Goal: Information Seeking & Learning: Learn about a topic

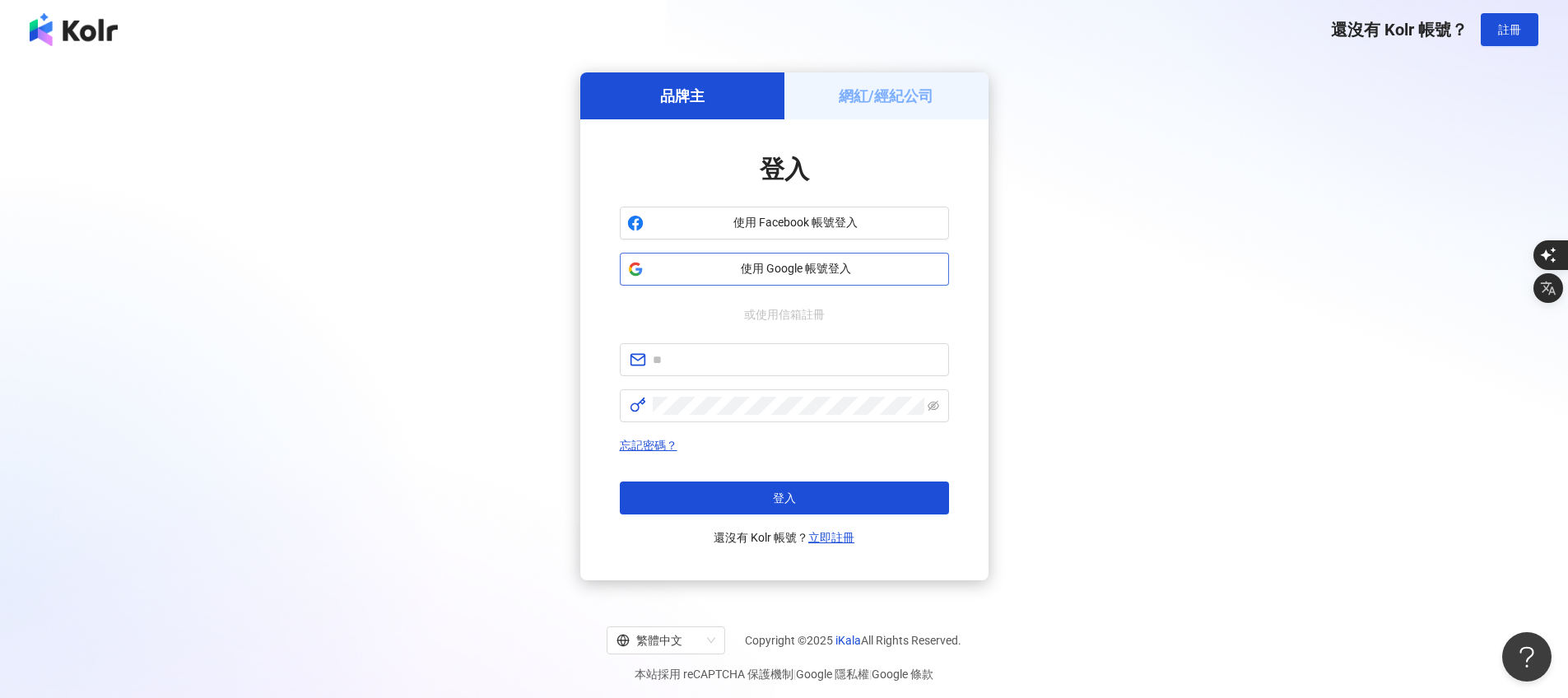
click at [799, 259] on button "使用 Google 帳號登入" at bounding box center [784, 268] width 329 height 32
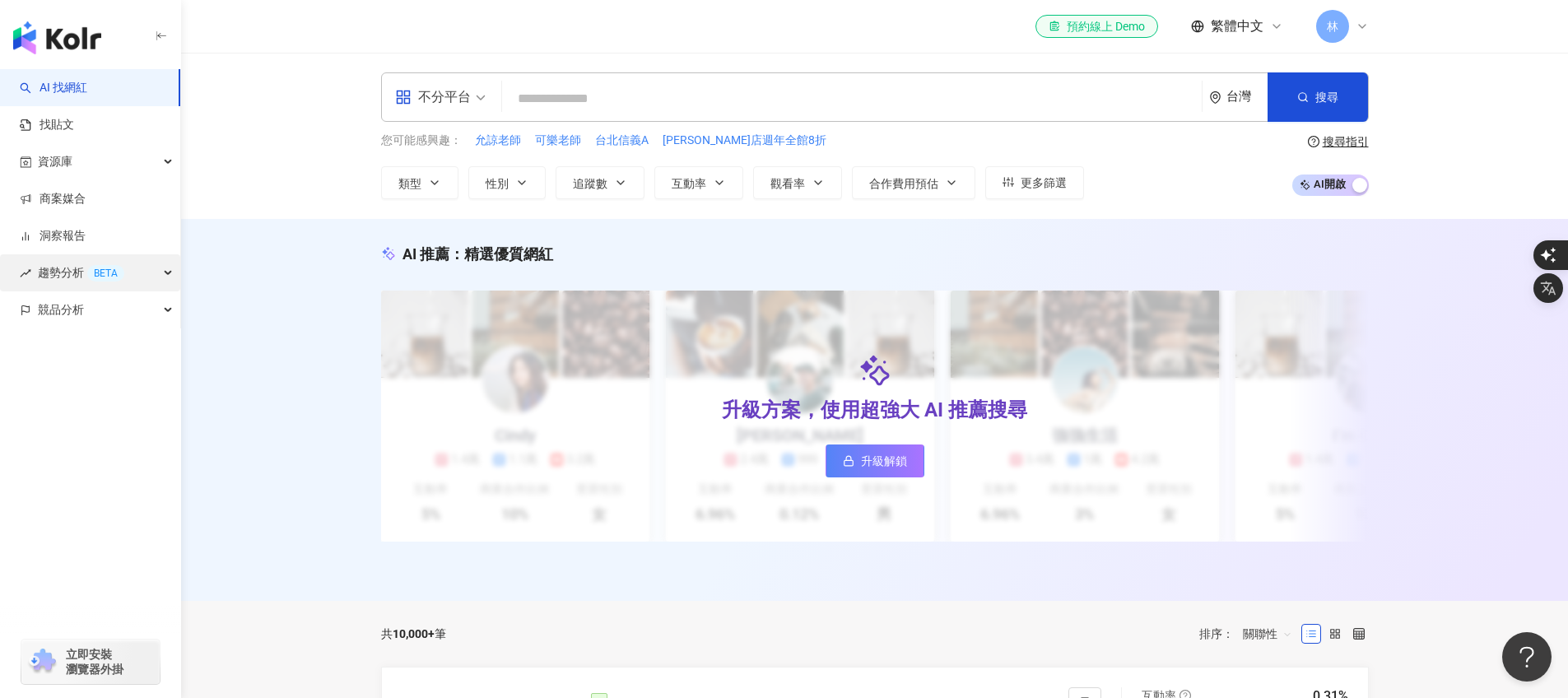
click at [77, 268] on span "趨勢分析 BETA" at bounding box center [82, 273] width 87 height 37
click at [100, 313] on link "Hashtag 排行" at bounding box center [74, 310] width 70 height 17
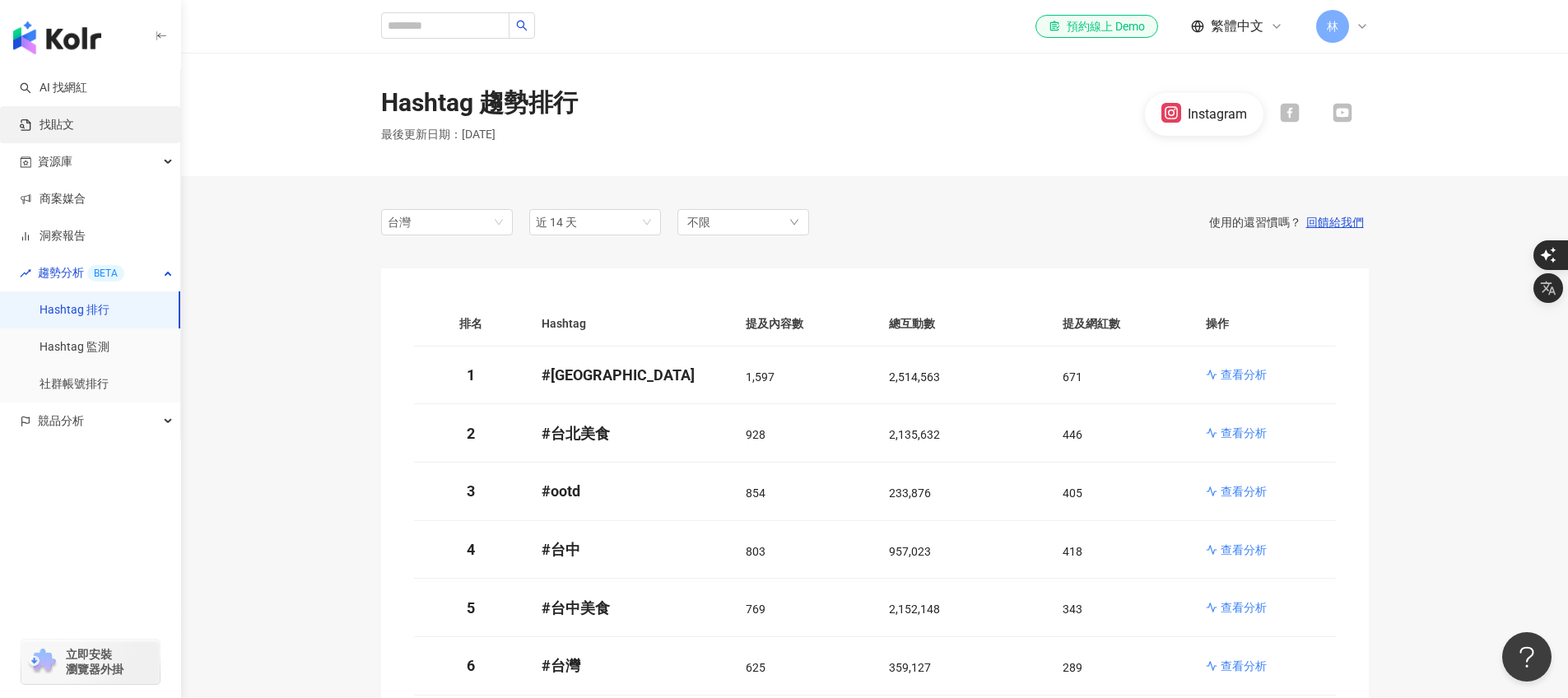
click at [74, 127] on link "找貼文" at bounding box center [46, 125] width 54 height 17
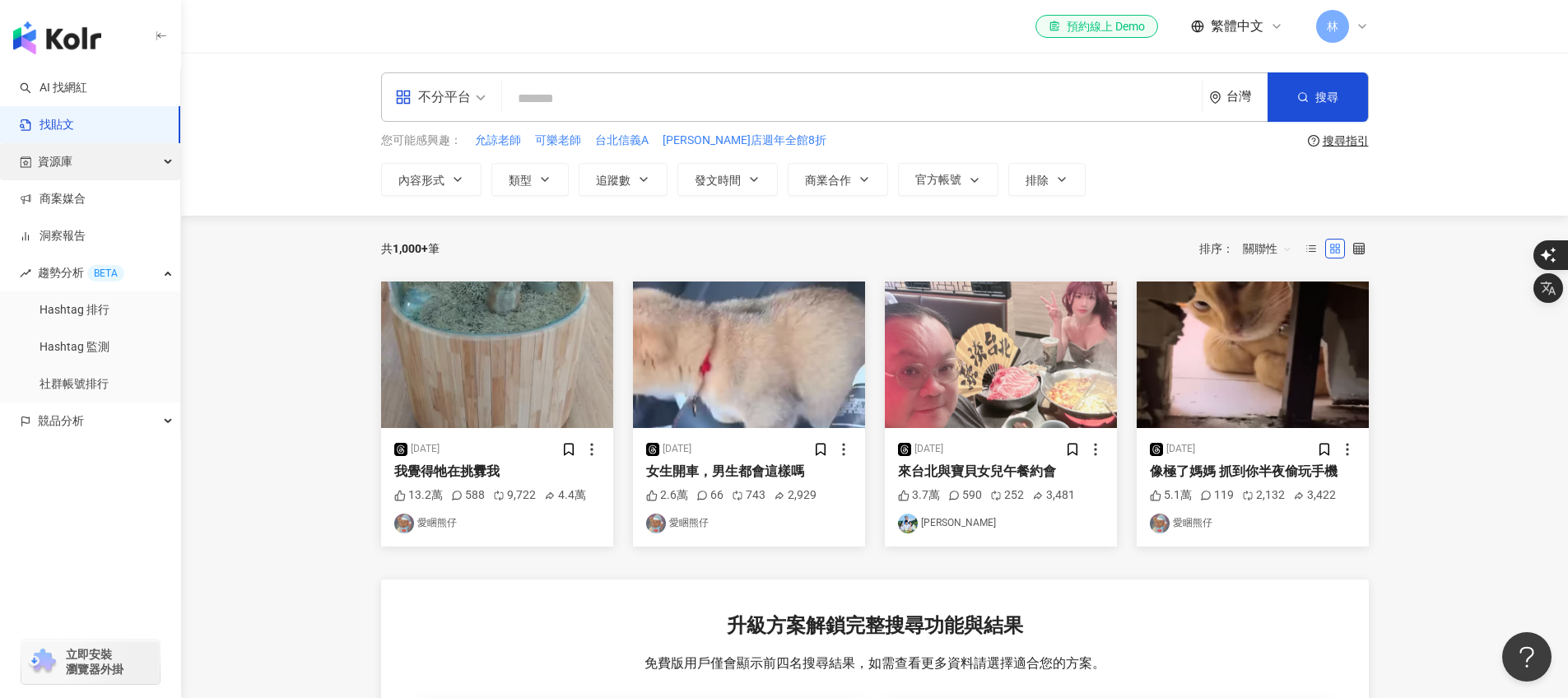
click at [95, 161] on div "資源庫" at bounding box center [89, 162] width 180 height 37
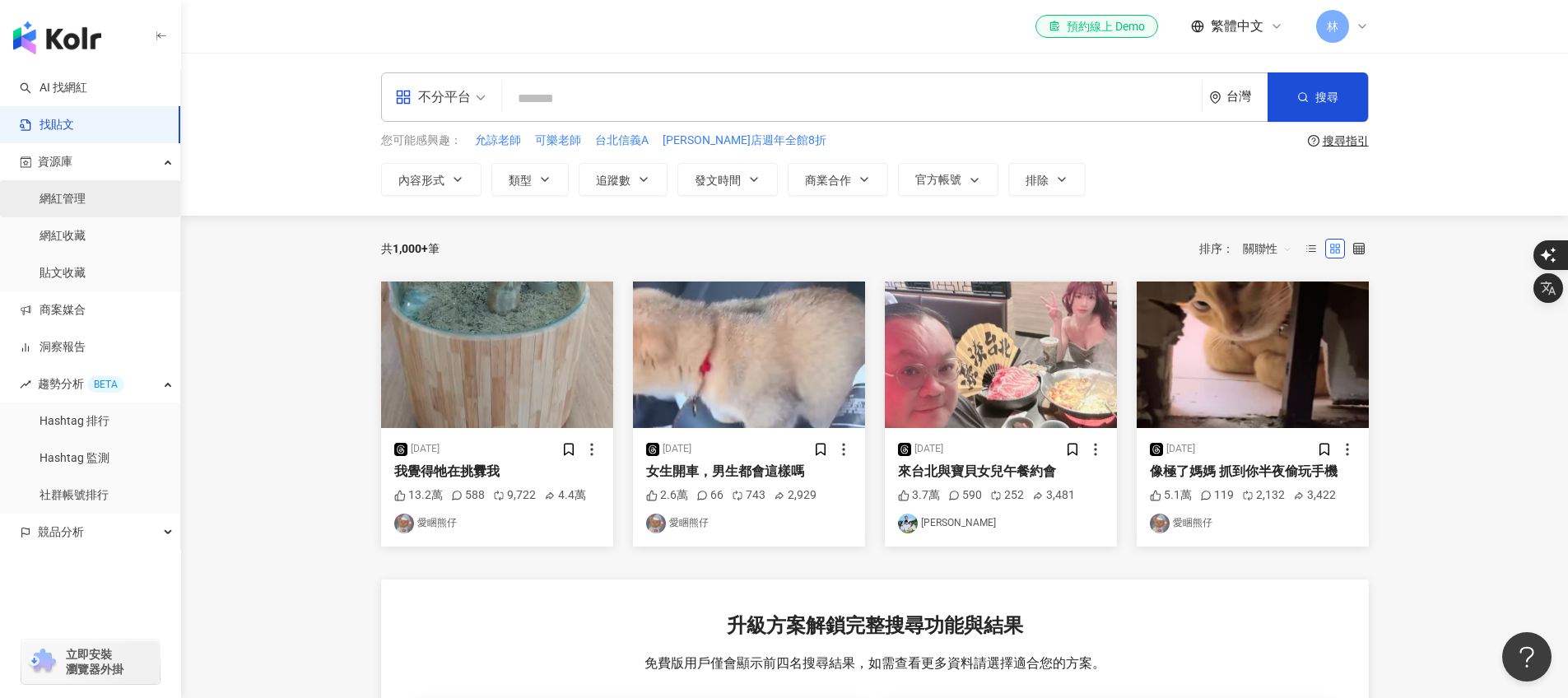
click at [86, 207] on link "網紅管理" at bounding box center [62, 199] width 46 height 17
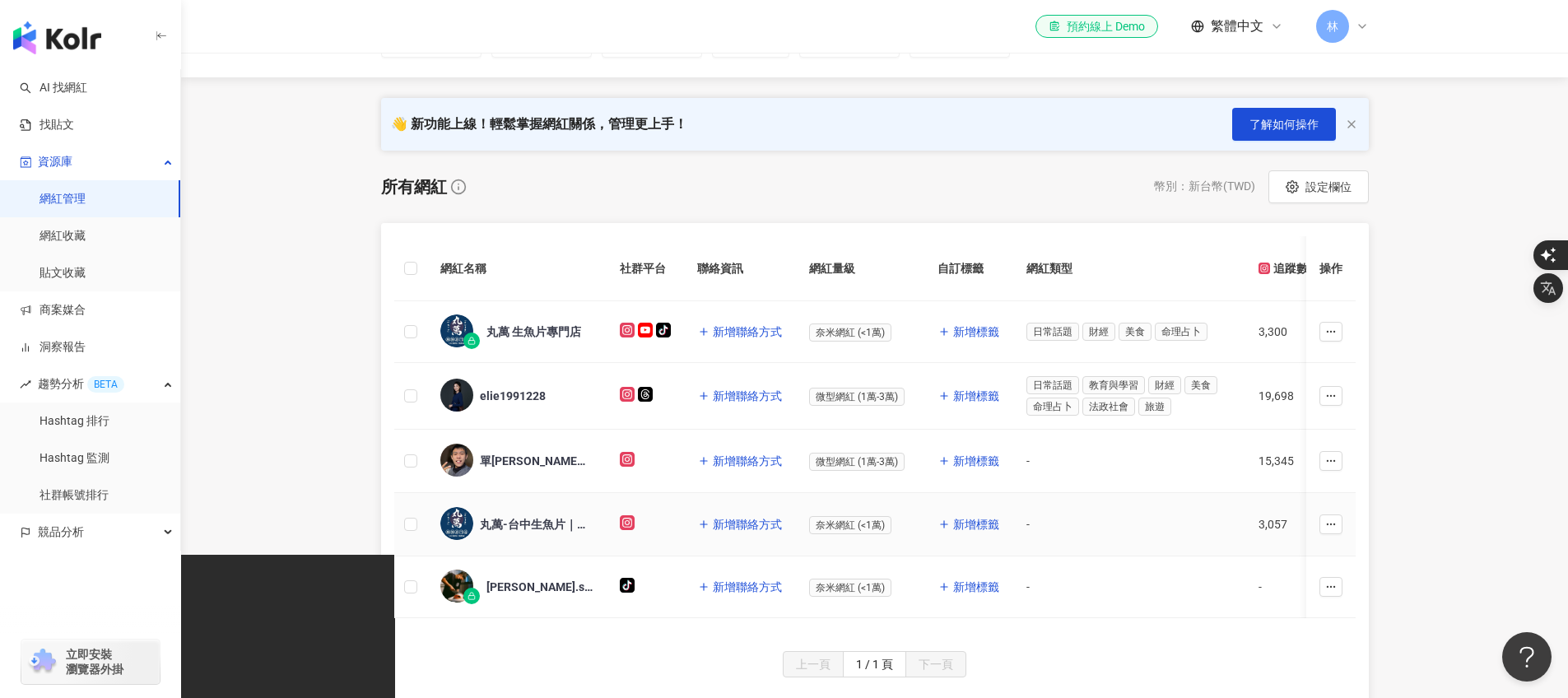
click at [531, 527] on div "丸萬-台中生魚片｜日本料理食材專門店" at bounding box center [533, 524] width 107 height 17
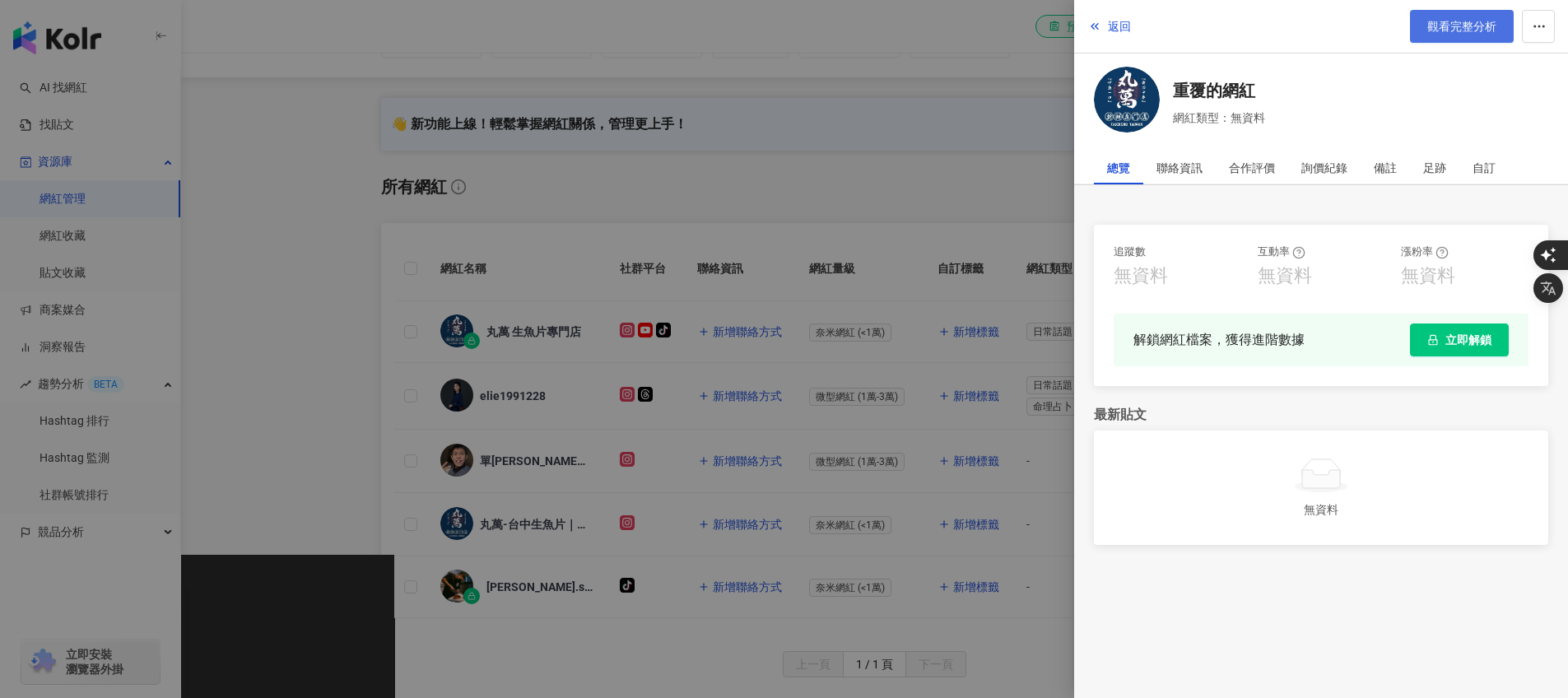
click at [1466, 22] on span "觀看完整分析" at bounding box center [1462, 26] width 69 height 13
click at [1458, 29] on span "觀看完整分析" at bounding box center [1462, 26] width 69 height 13
click at [988, 166] on div at bounding box center [784, 349] width 1568 height 698
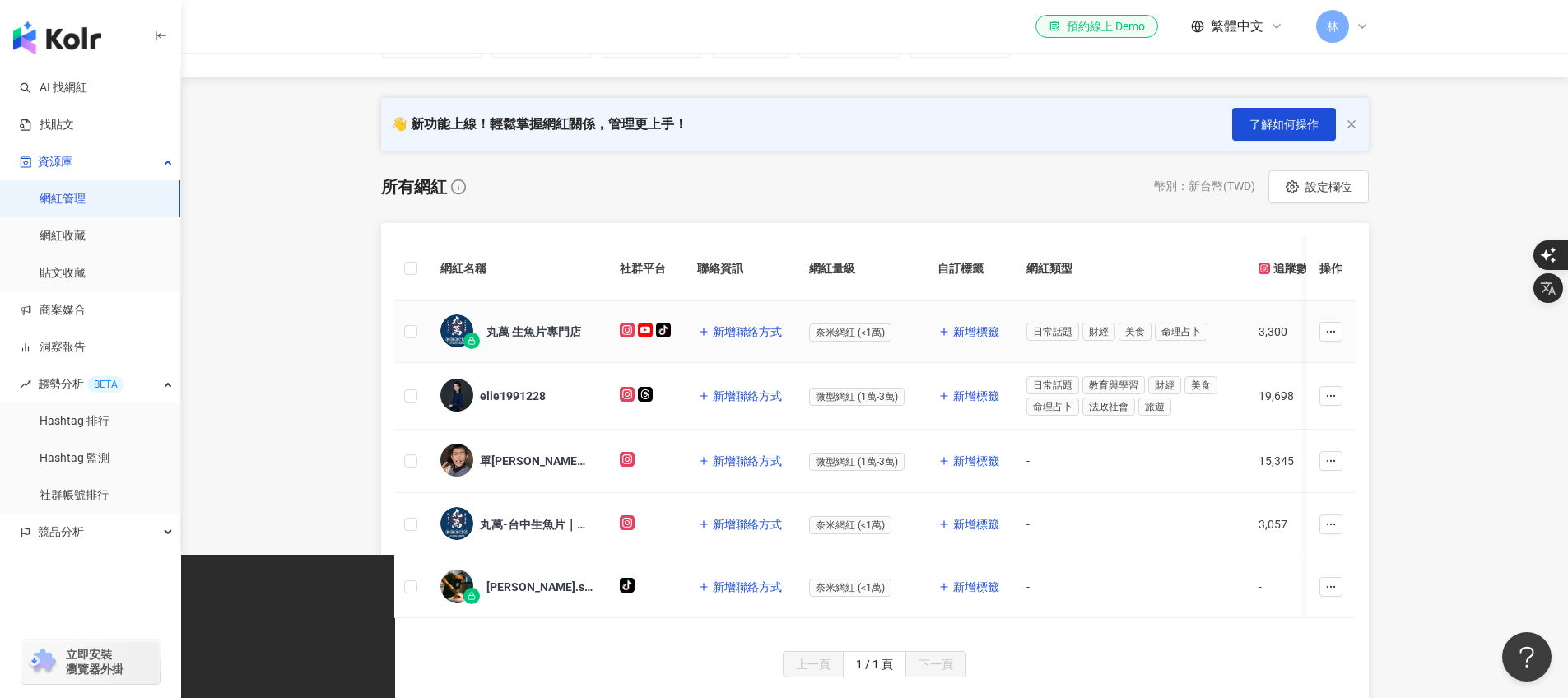
click at [544, 339] on div "丸萬 生魚片專門店" at bounding box center [517, 331] width 153 height 34
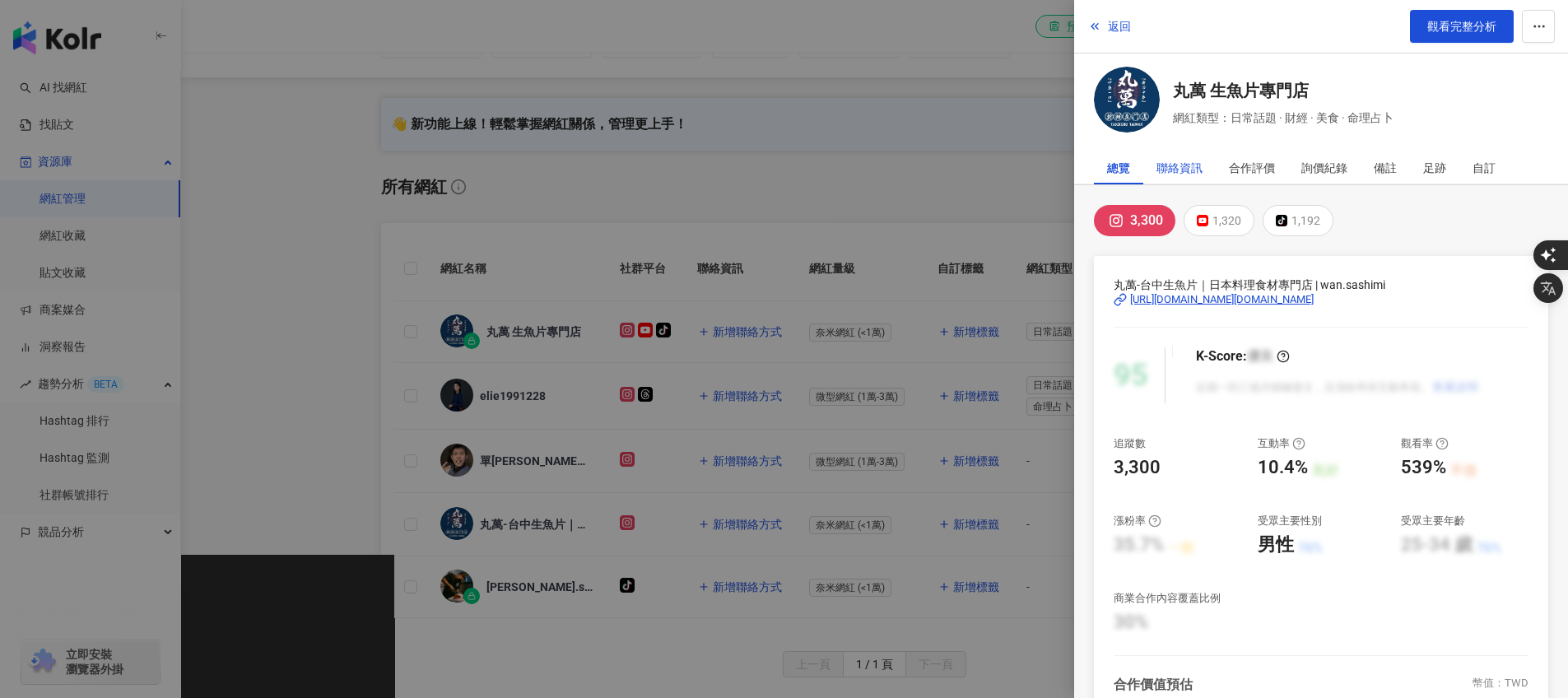
click at [1180, 172] on div "聯絡資訊" at bounding box center [1179, 167] width 46 height 32
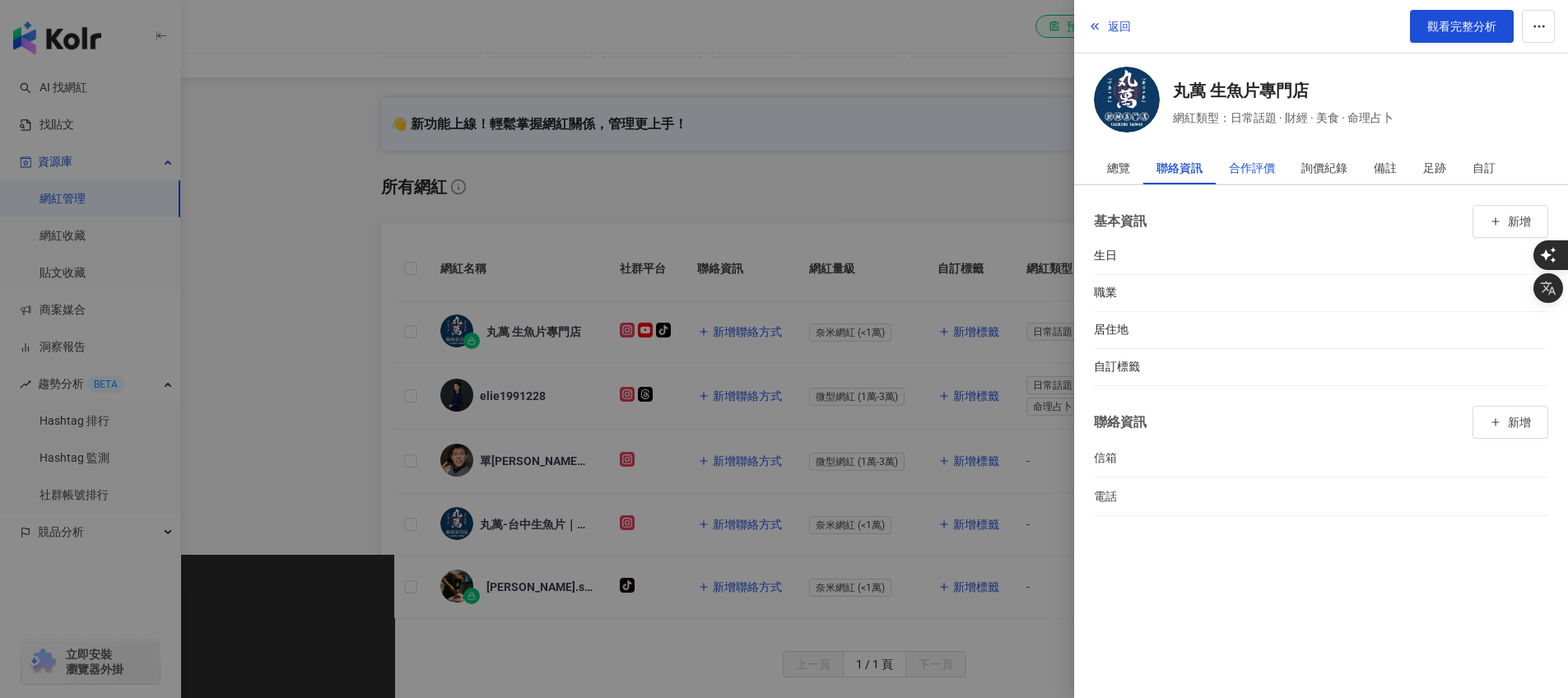
click at [1235, 174] on div "合作評價" at bounding box center [1251, 167] width 46 height 32
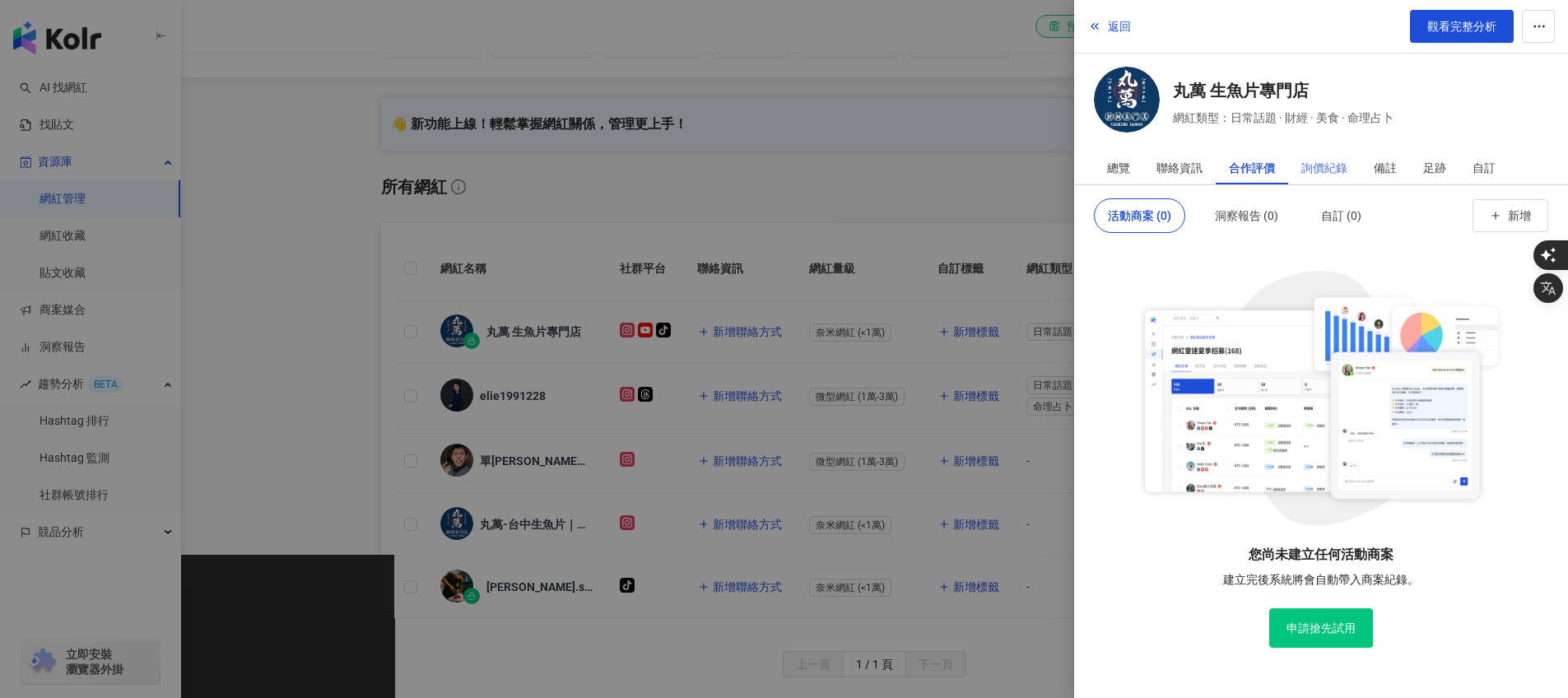
click at [1359, 165] on div "詢價紀錄" at bounding box center [1324, 167] width 73 height 32
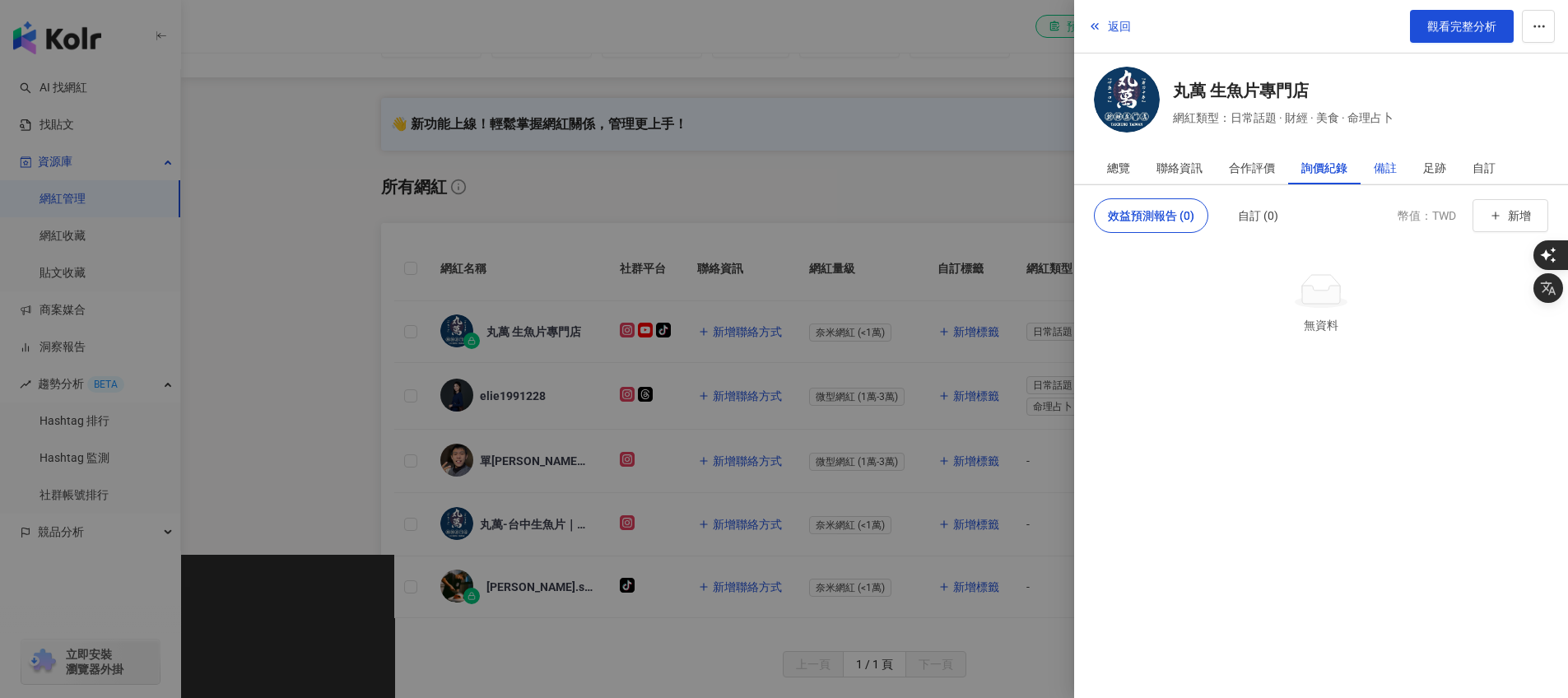
click at [1378, 165] on div "備註" at bounding box center [1384, 167] width 23 height 32
click at [1170, 164] on div "聯絡資訊" at bounding box center [1179, 167] width 46 height 32
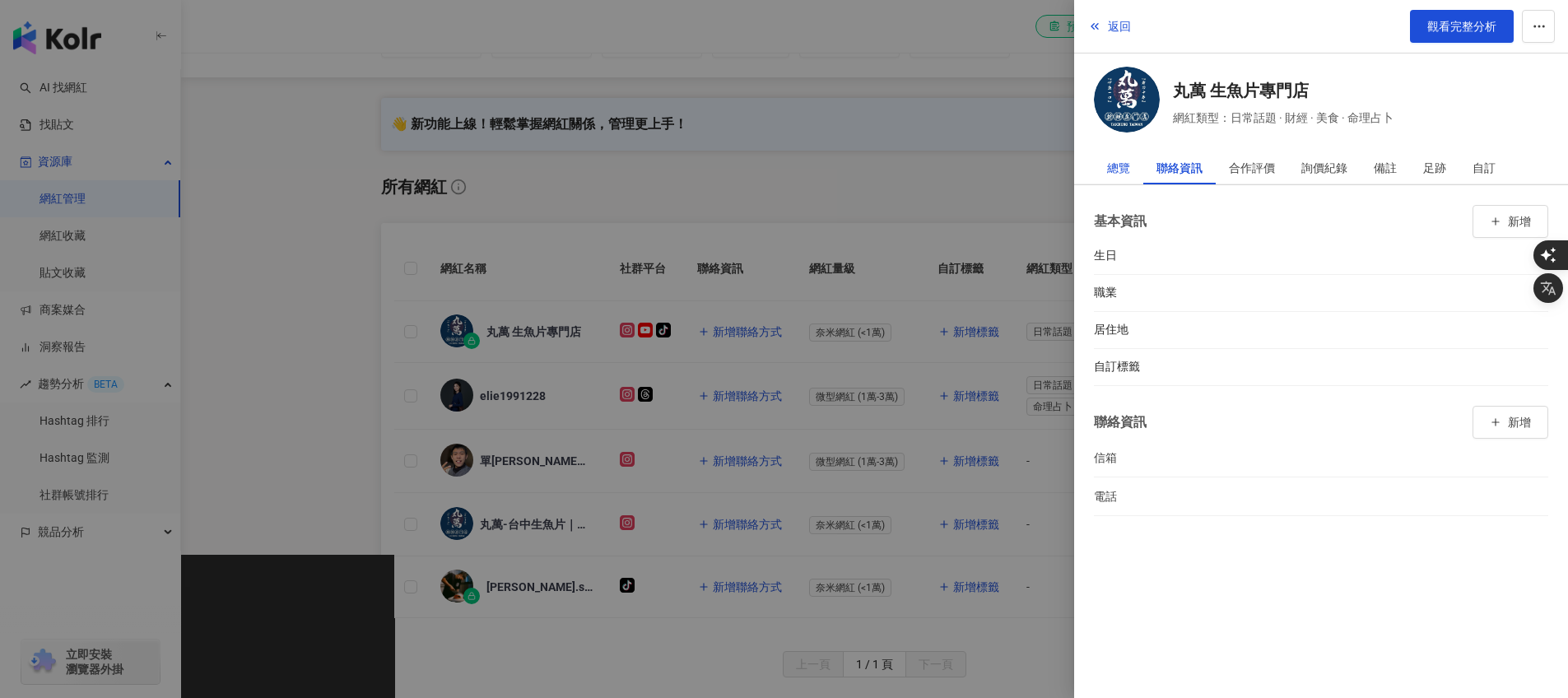
click at [1109, 162] on div "總覽" at bounding box center [1118, 167] width 23 height 32
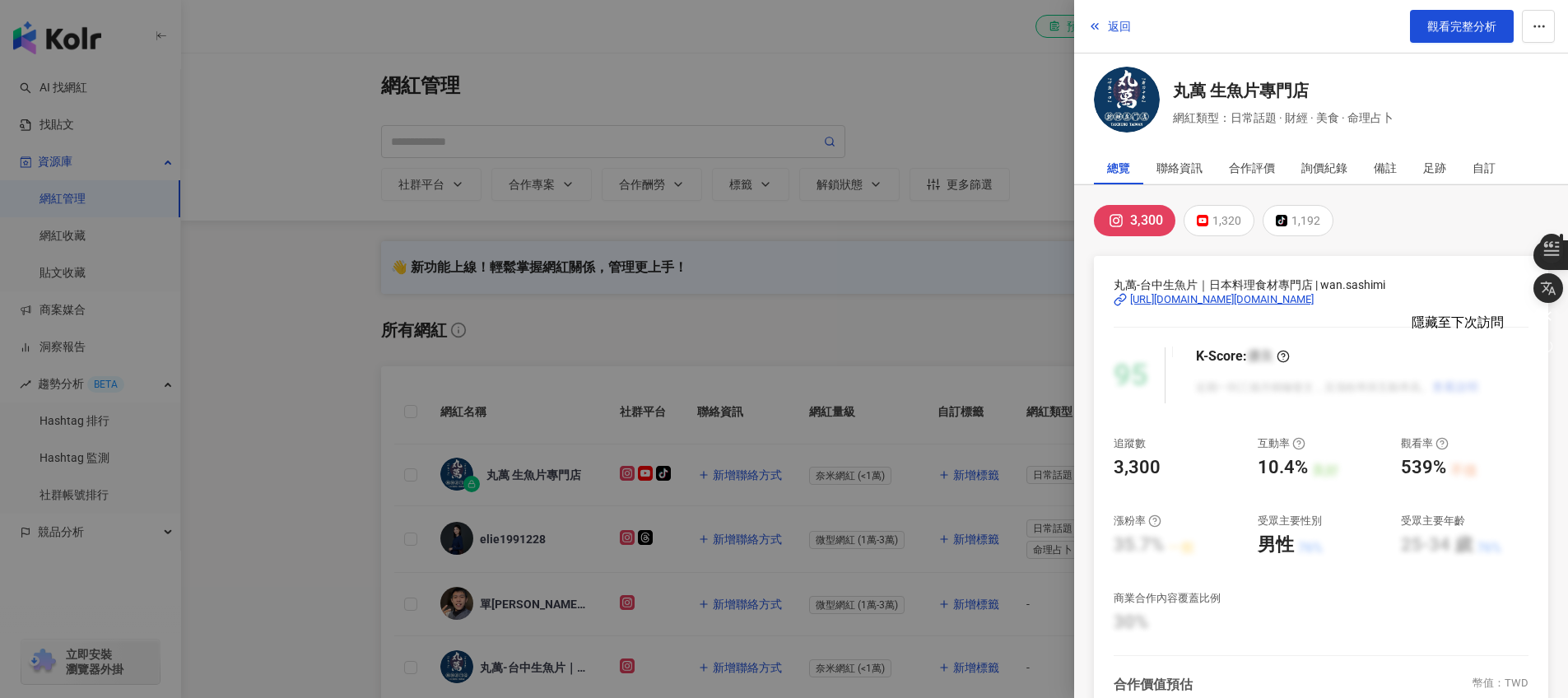
click at [1551, 319] on icon "button" at bounding box center [1546, 316] width 17 height 17
click at [1197, 169] on div "聯絡資訊" at bounding box center [1179, 167] width 46 height 32
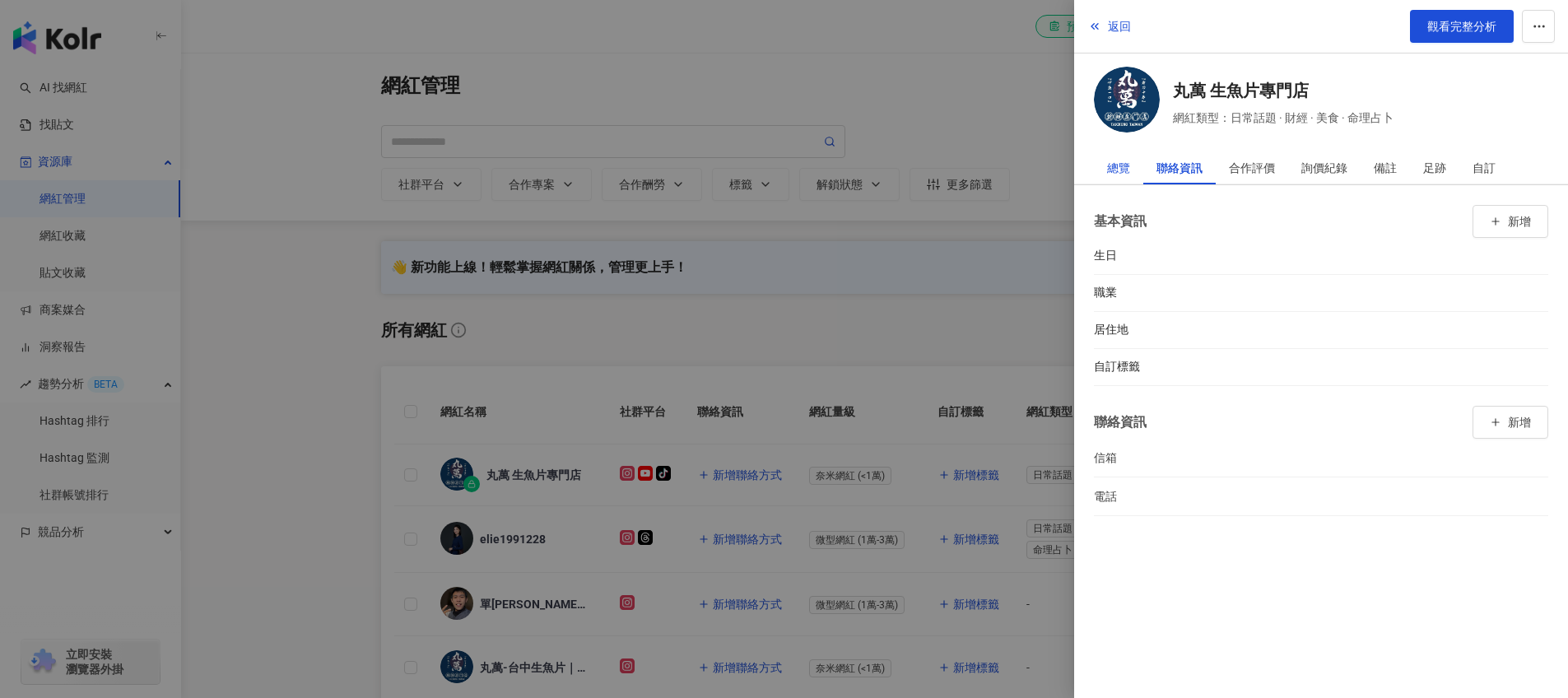
click at [1129, 162] on div "總覽" at bounding box center [1118, 167] width 23 height 32
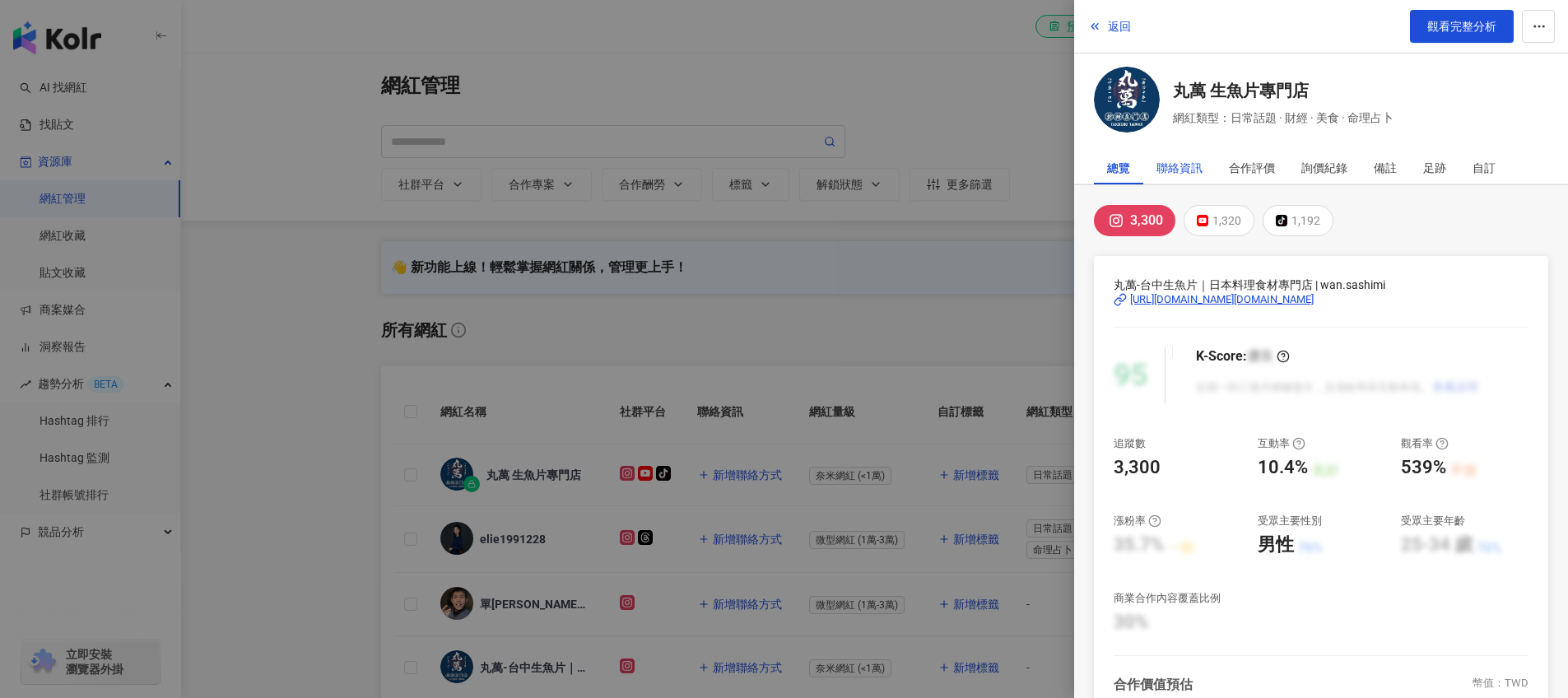
click at [1191, 170] on div "聯絡資訊" at bounding box center [1179, 167] width 46 height 32
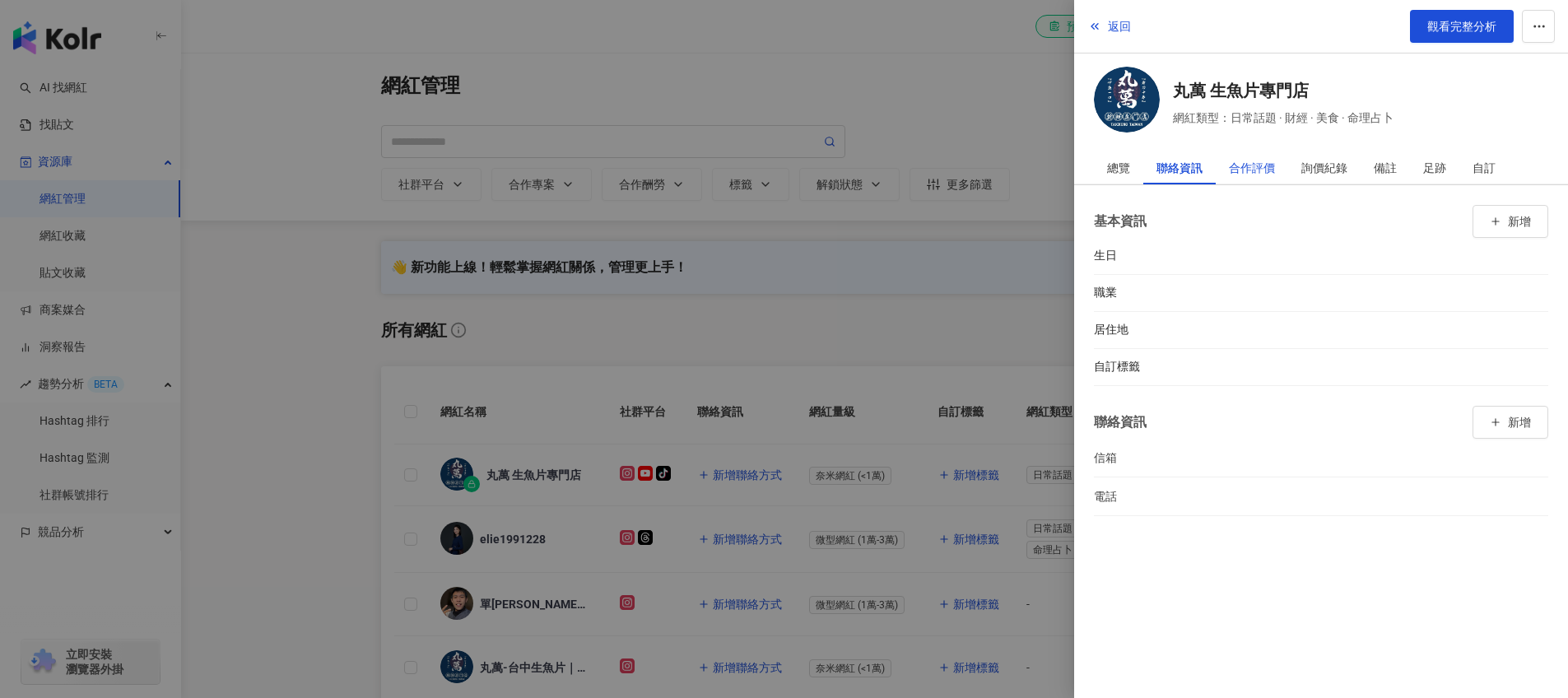
click at [1262, 164] on div "合作評價" at bounding box center [1251, 167] width 46 height 32
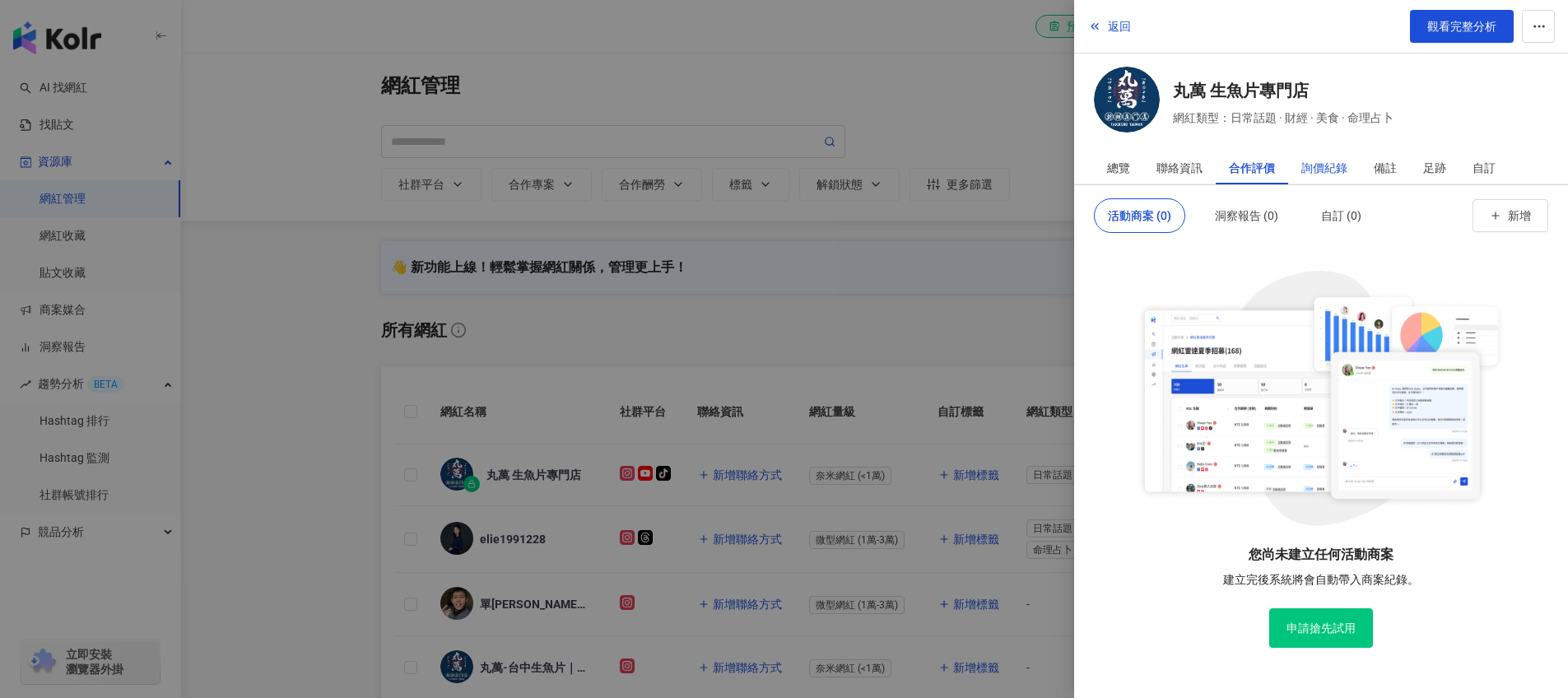
click at [1320, 165] on div "詢價紀錄" at bounding box center [1324, 167] width 46 height 32
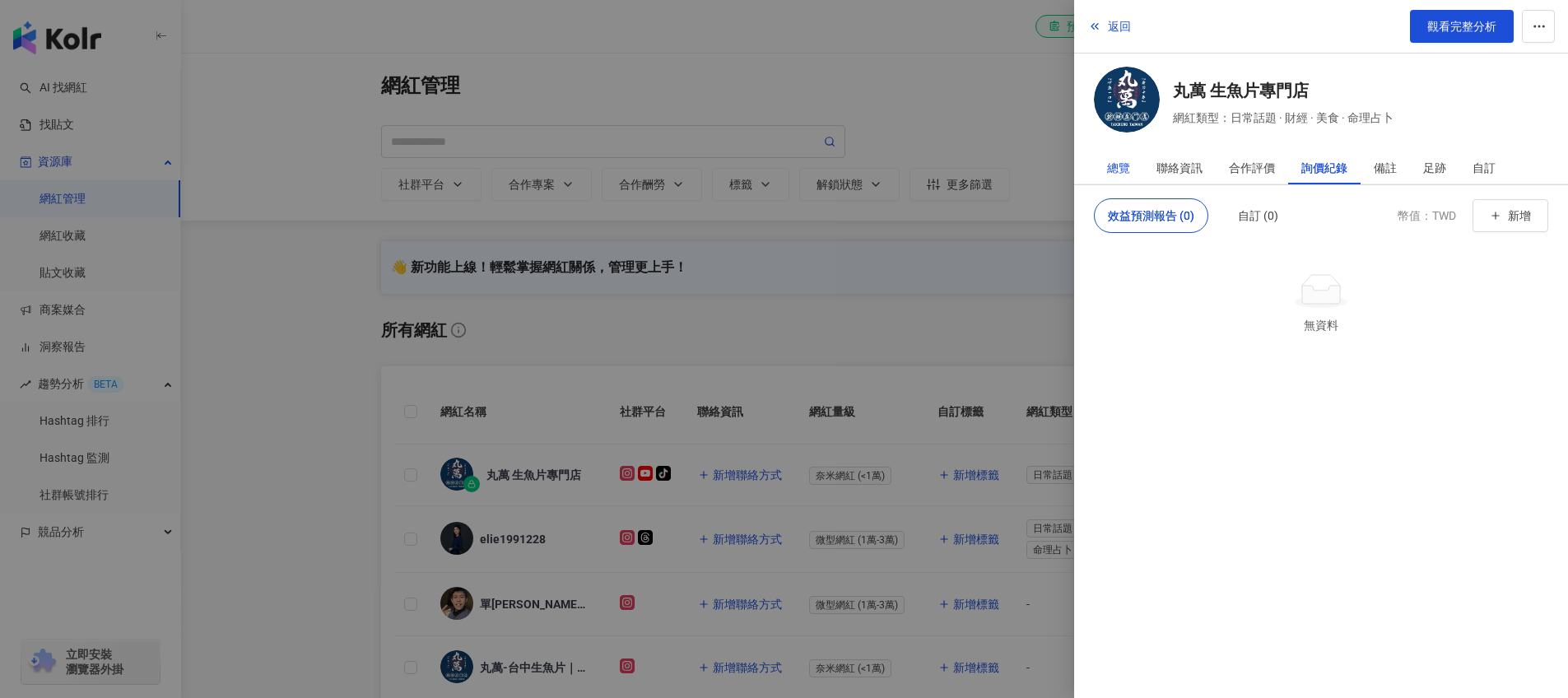
click at [1123, 164] on div "總覽" at bounding box center [1118, 167] width 23 height 32
